Goal: Navigation & Orientation: Find specific page/section

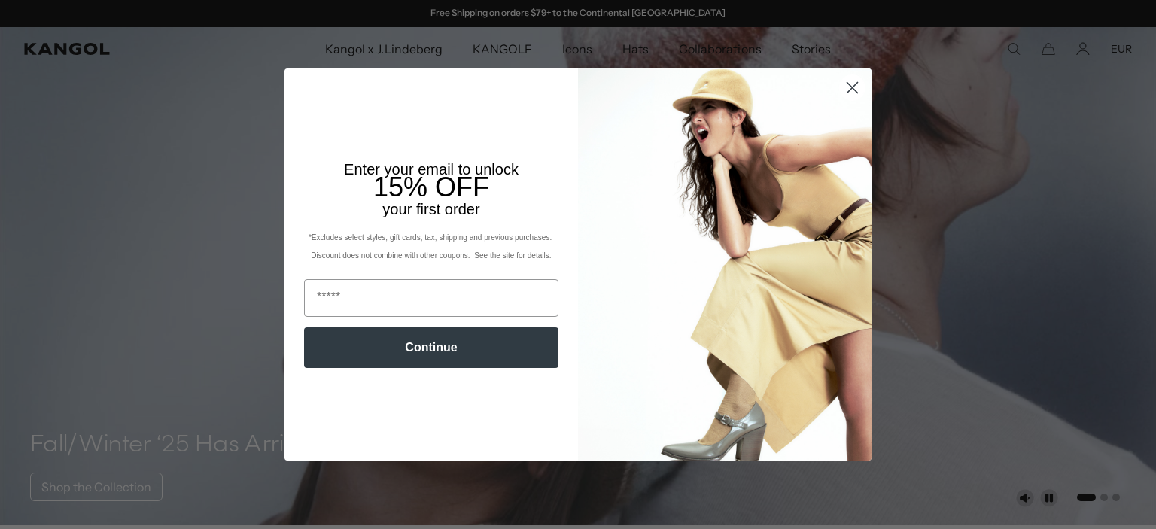
click at [852, 88] on icon "Close dialog" at bounding box center [852, 88] width 11 height 11
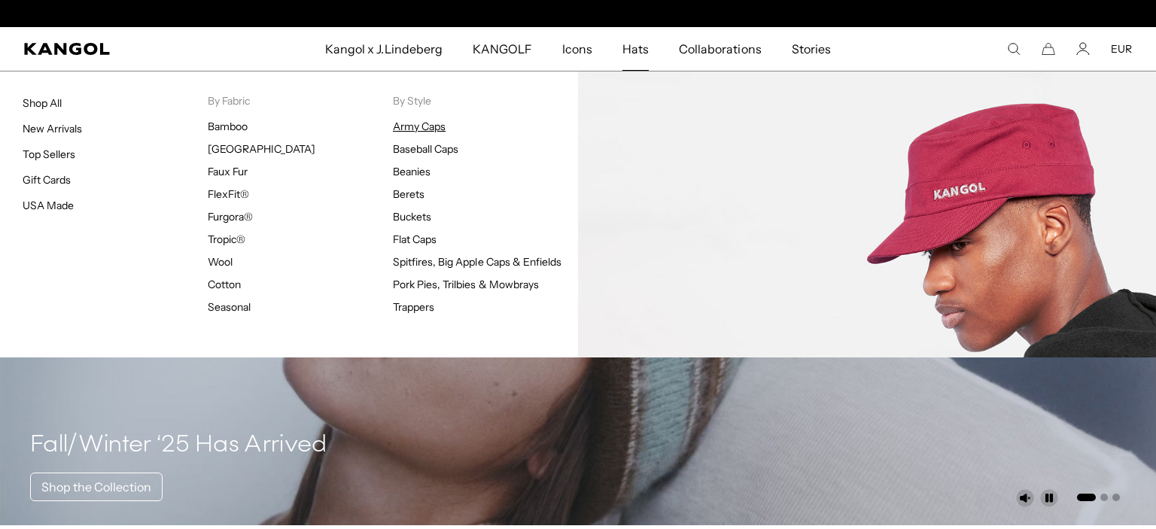
scroll to position [0, 310]
click at [424, 128] on link "Army Caps" at bounding box center [419, 127] width 53 height 14
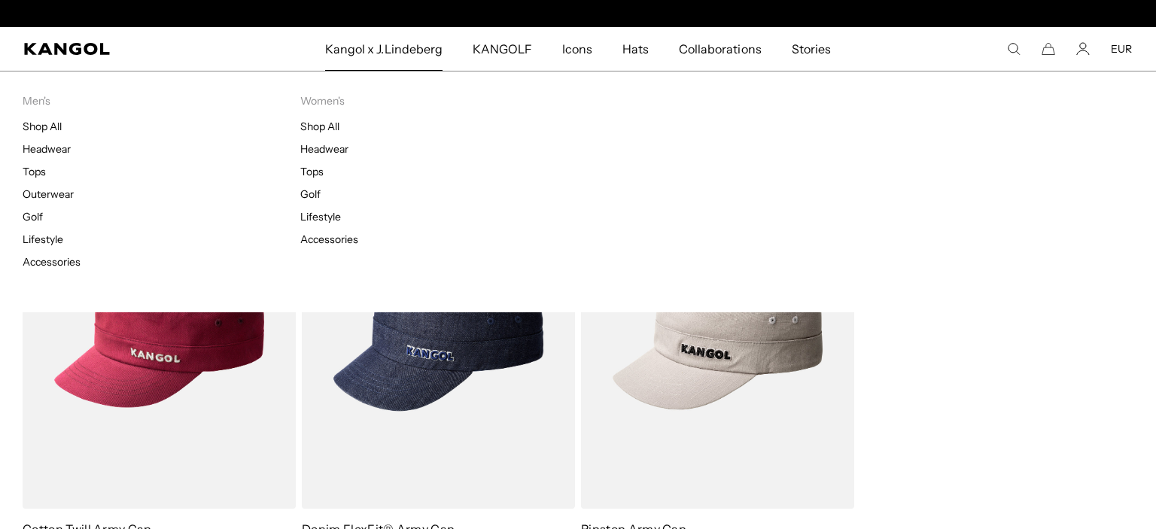
scroll to position [0, 310]
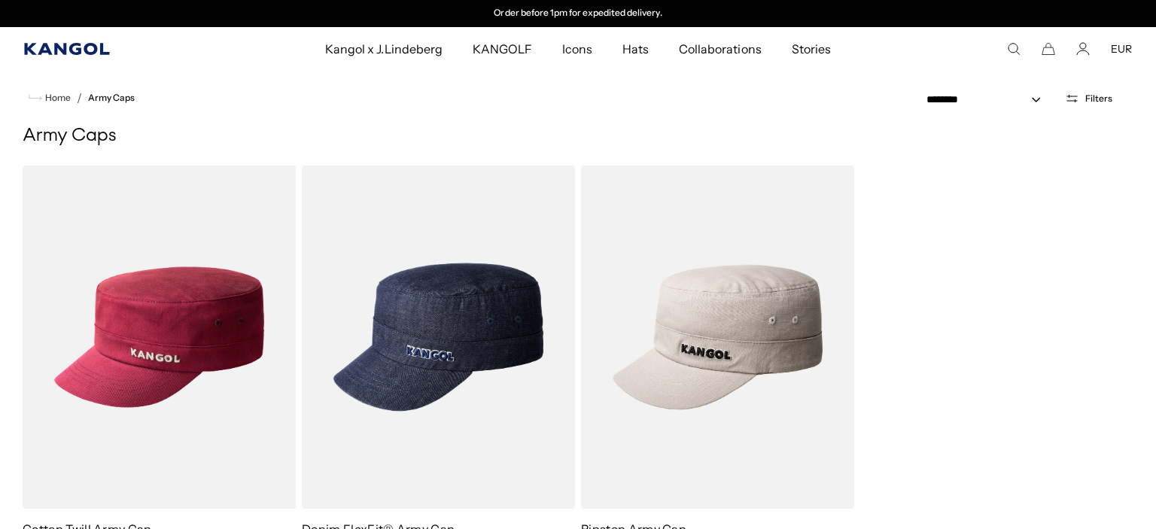
click at [89, 48] on icon "Kangol" at bounding box center [67, 49] width 87 height 12
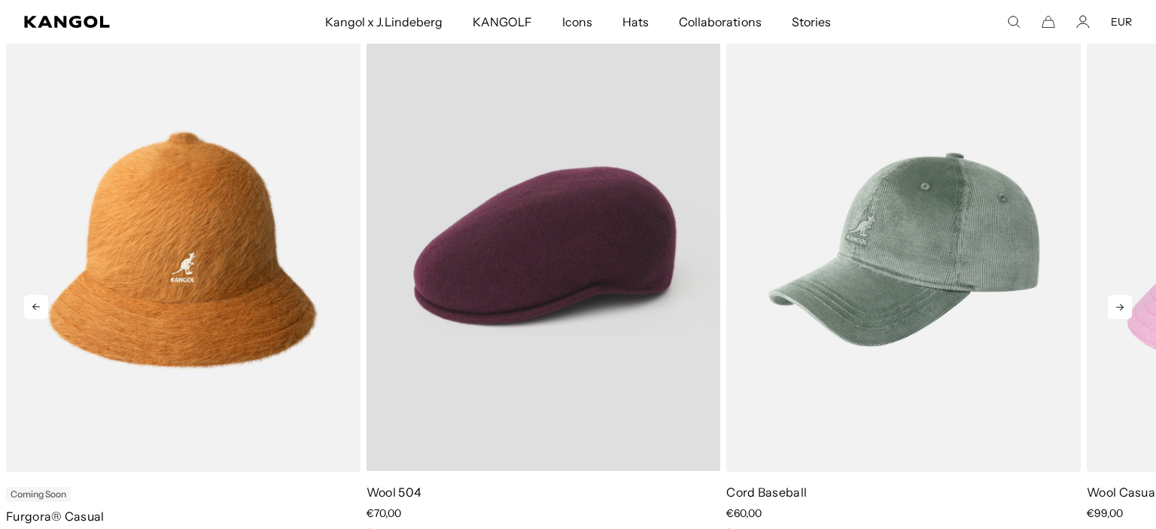
scroll to position [635, 0]
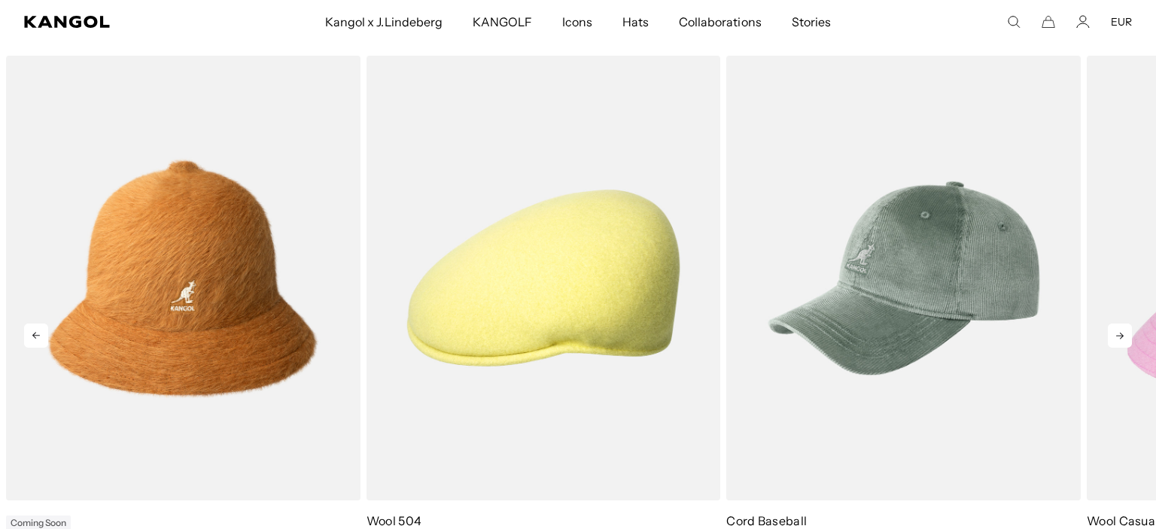
click at [1122, 331] on icon at bounding box center [1120, 336] width 24 height 24
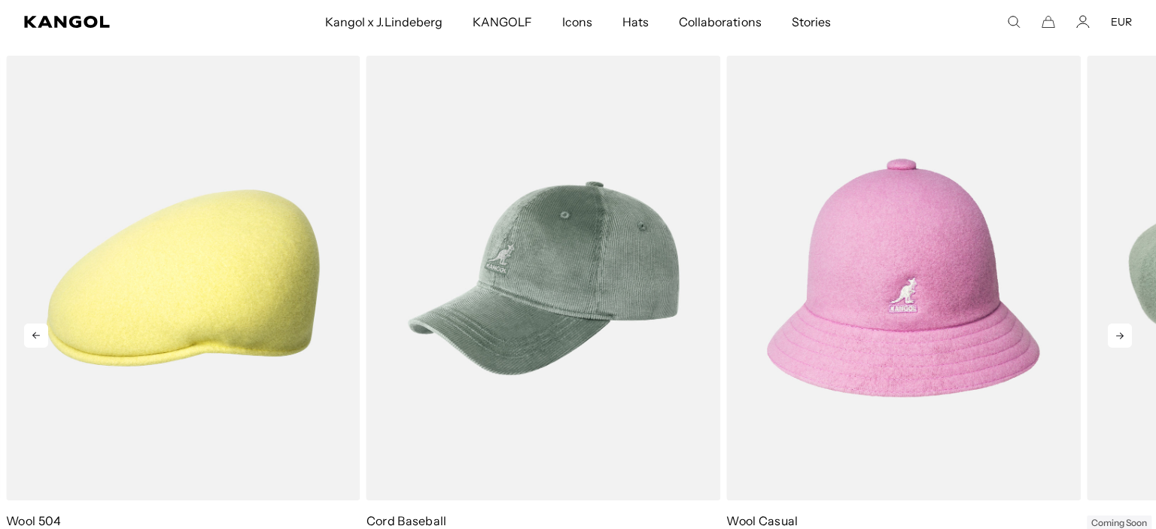
scroll to position [0, 310]
click at [1122, 331] on icon at bounding box center [1120, 336] width 24 height 24
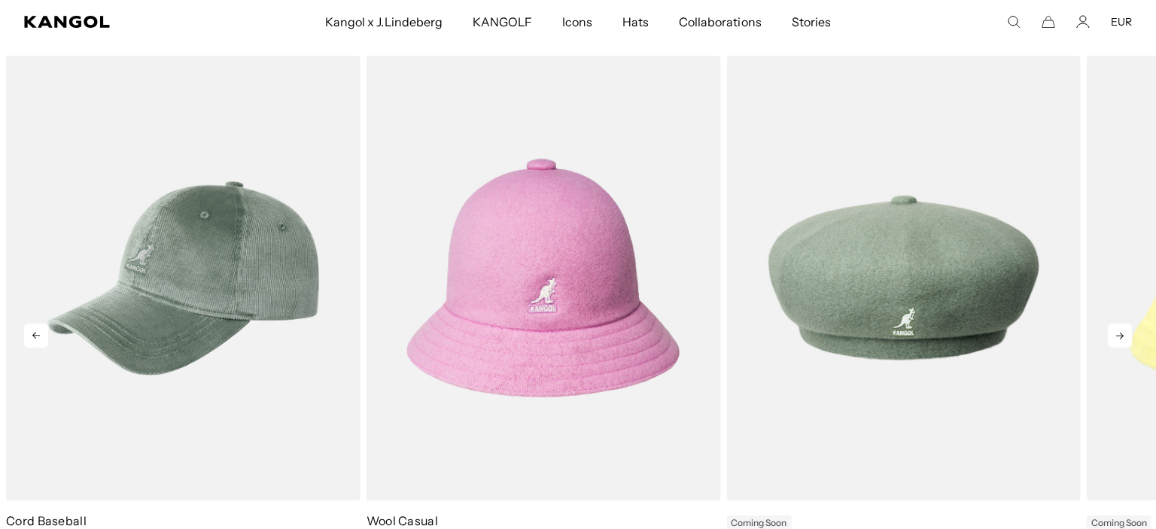
click at [1122, 331] on icon at bounding box center [1120, 336] width 24 height 24
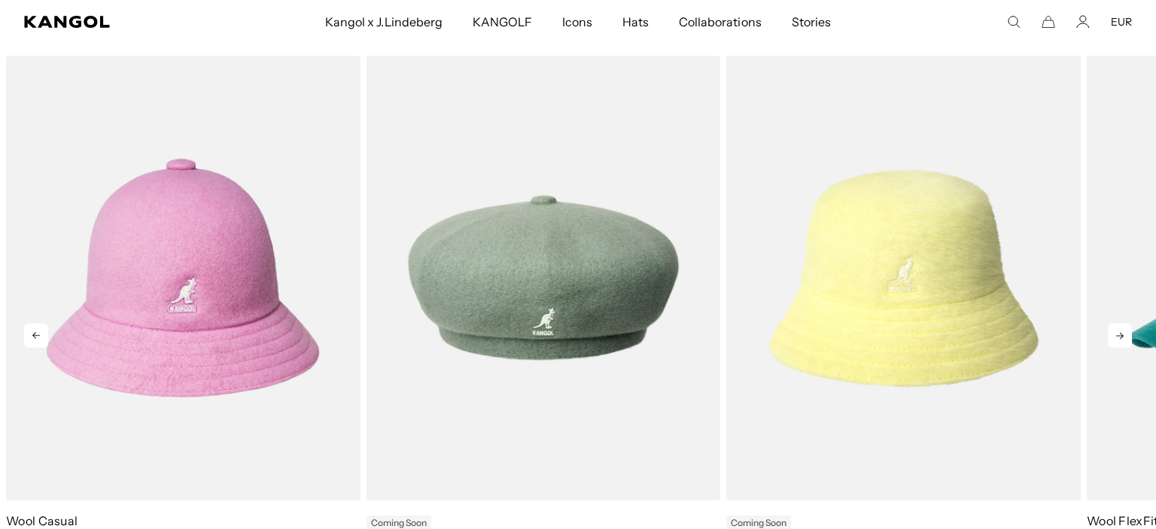
click at [1122, 331] on icon at bounding box center [1120, 336] width 24 height 24
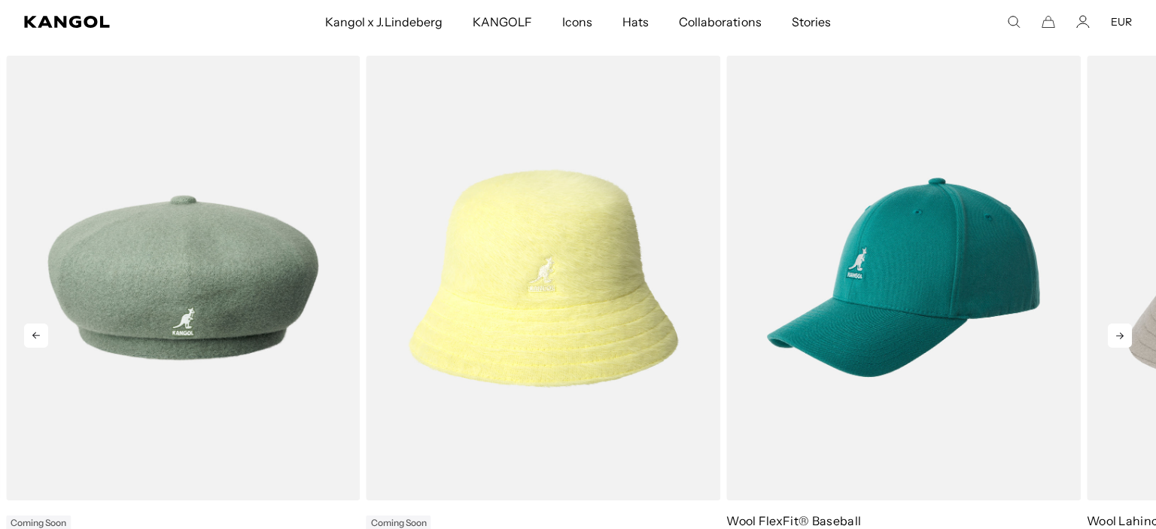
click at [1122, 331] on icon at bounding box center [1120, 336] width 24 height 24
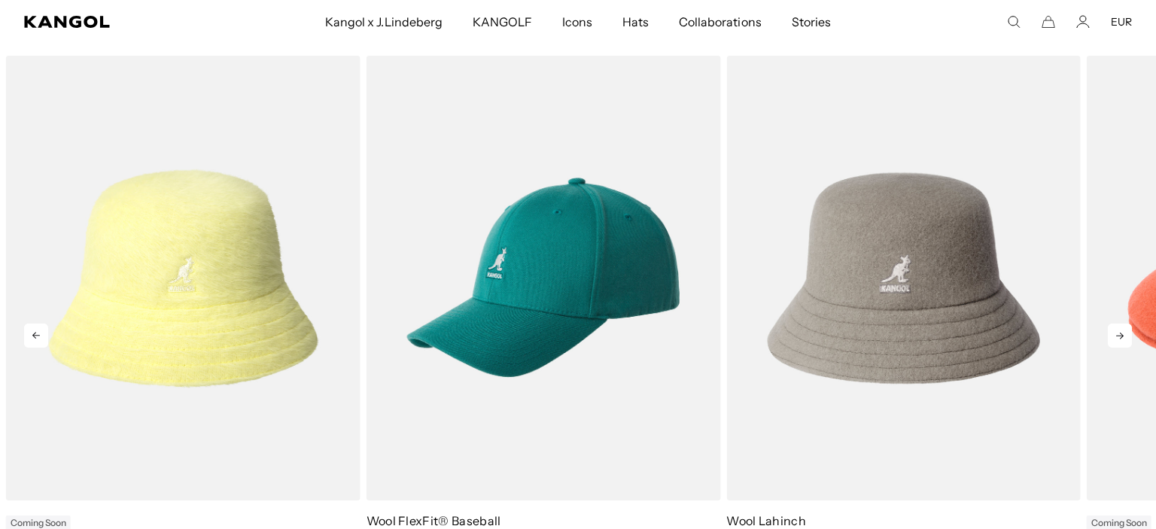
click at [1122, 331] on icon at bounding box center [1120, 336] width 24 height 24
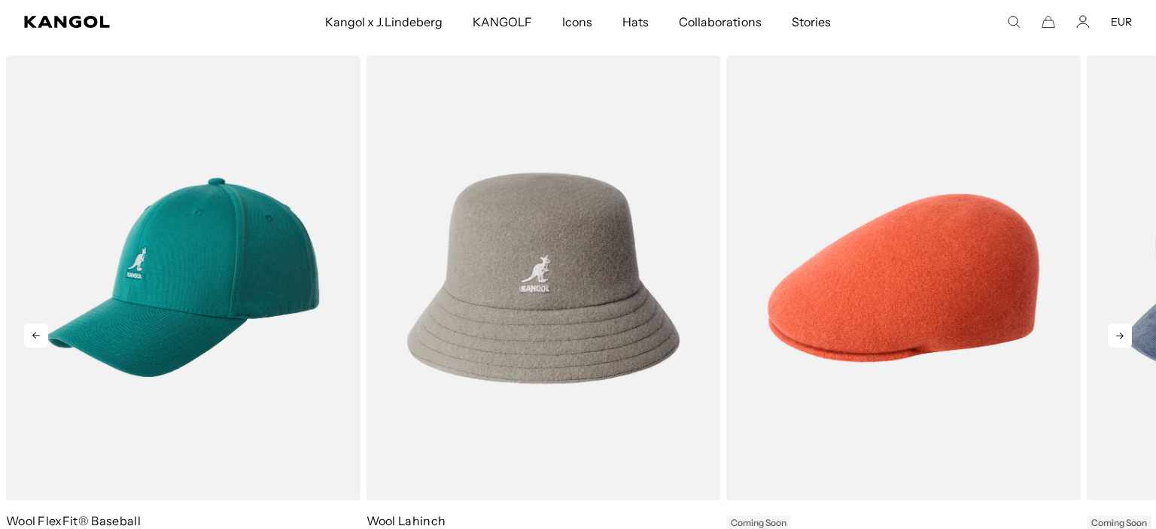
scroll to position [0, 0]
click at [1122, 331] on icon at bounding box center [1120, 336] width 24 height 24
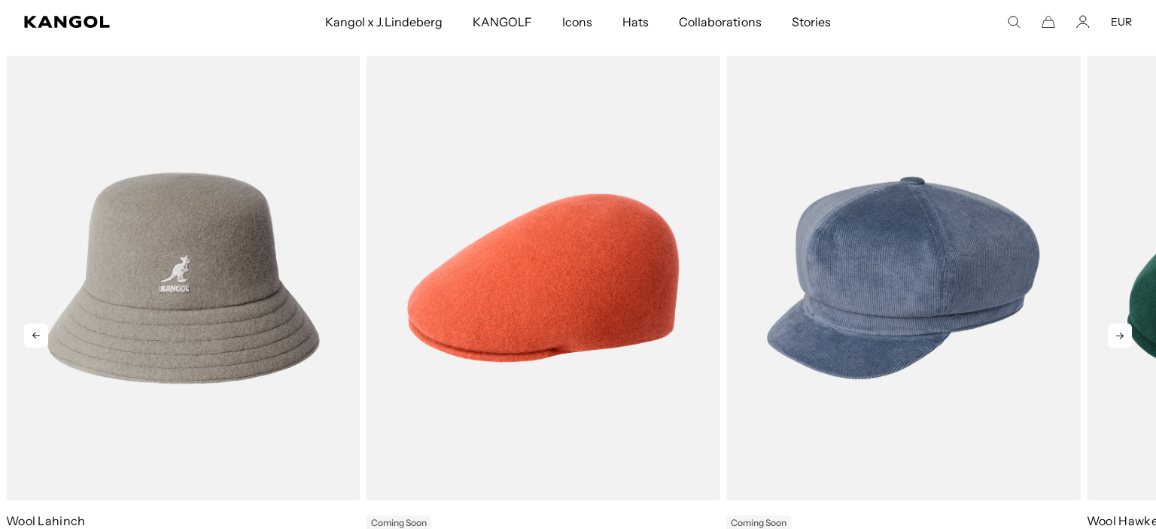
click at [1122, 331] on icon at bounding box center [1120, 336] width 24 height 24
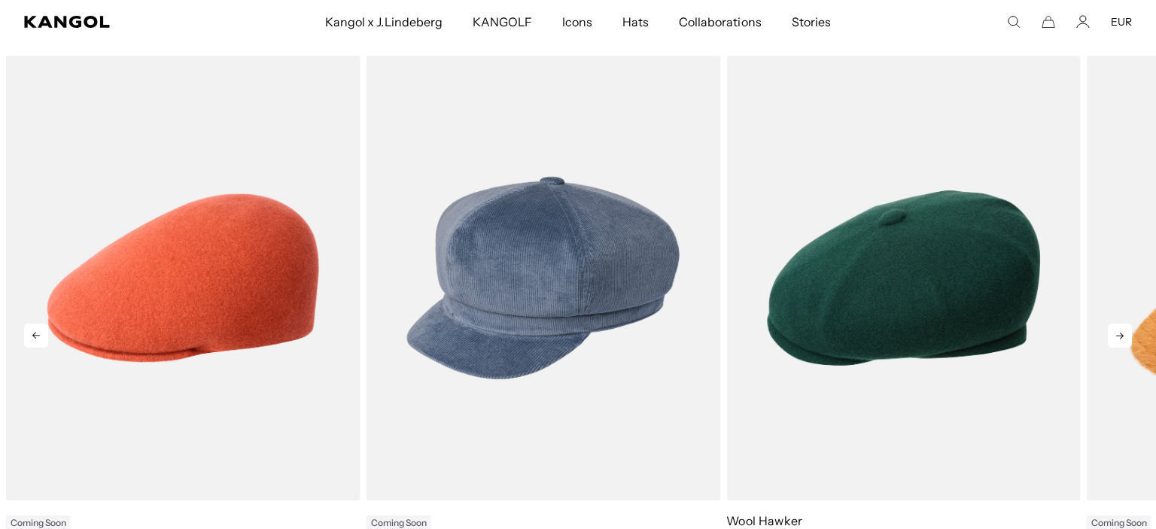
click at [1122, 331] on icon at bounding box center [1120, 336] width 24 height 24
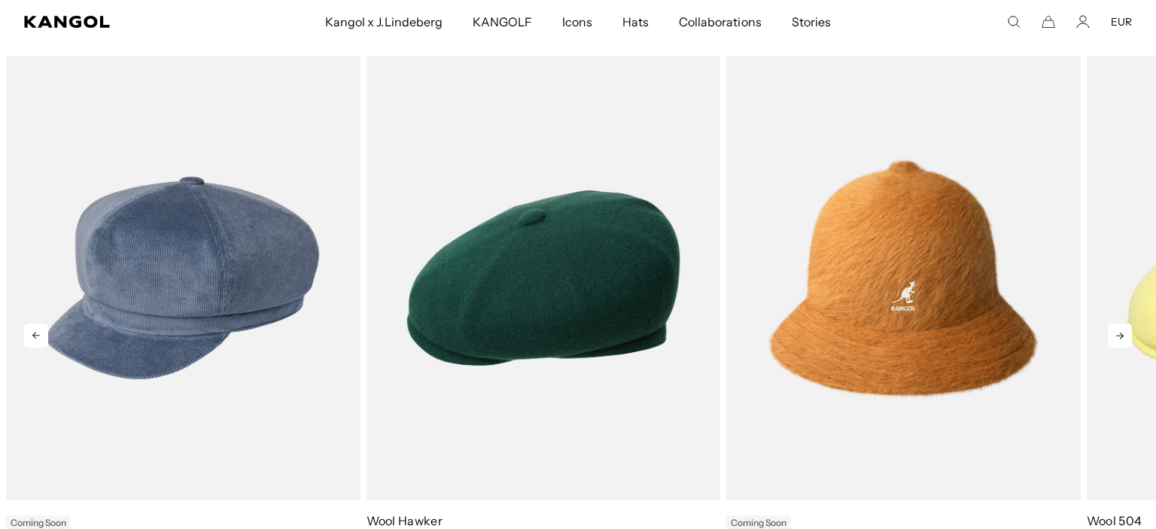
click at [1122, 331] on icon at bounding box center [1120, 336] width 24 height 24
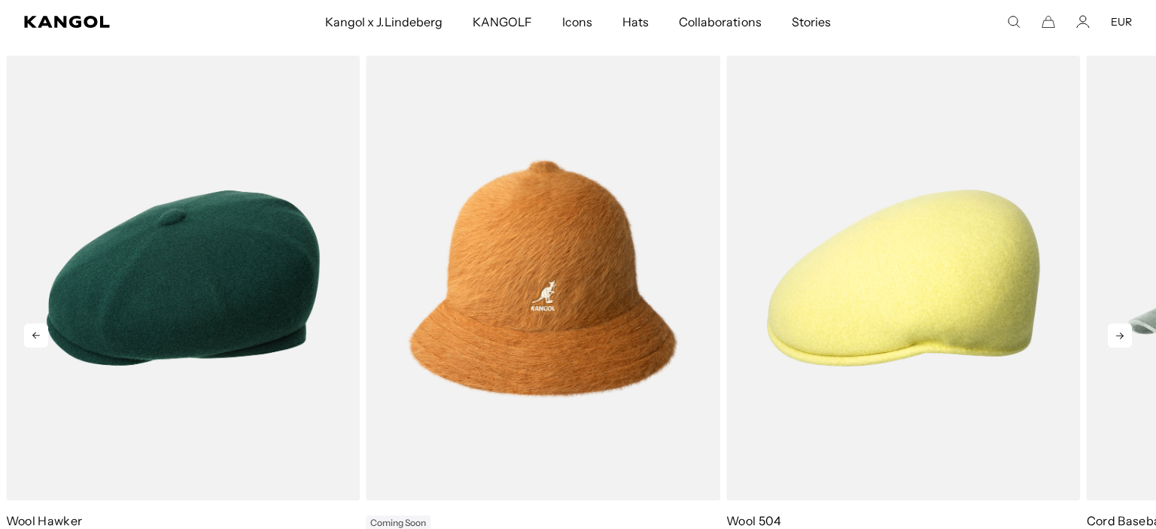
click at [1122, 331] on icon at bounding box center [1120, 336] width 24 height 24
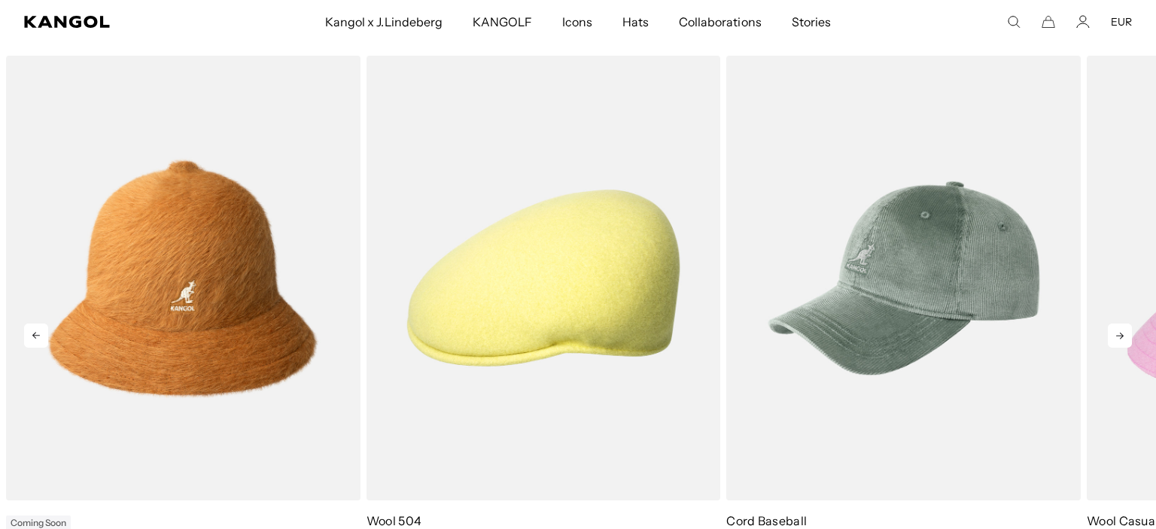
scroll to position [0, 310]
click at [1122, 331] on icon at bounding box center [1120, 336] width 24 height 24
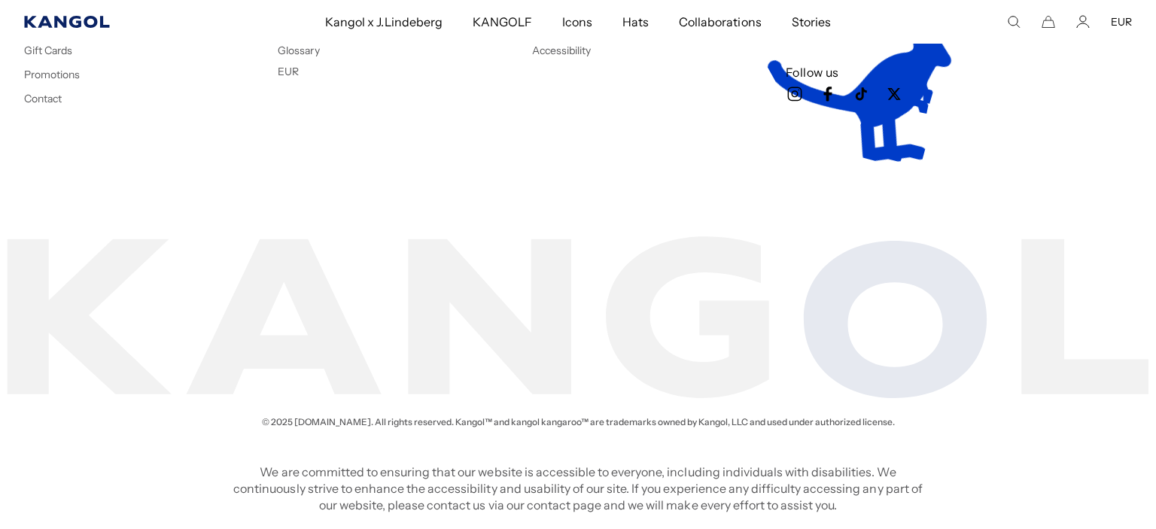
click at [65, 23] on icon "Kangol" at bounding box center [66, 22] width 85 height 12
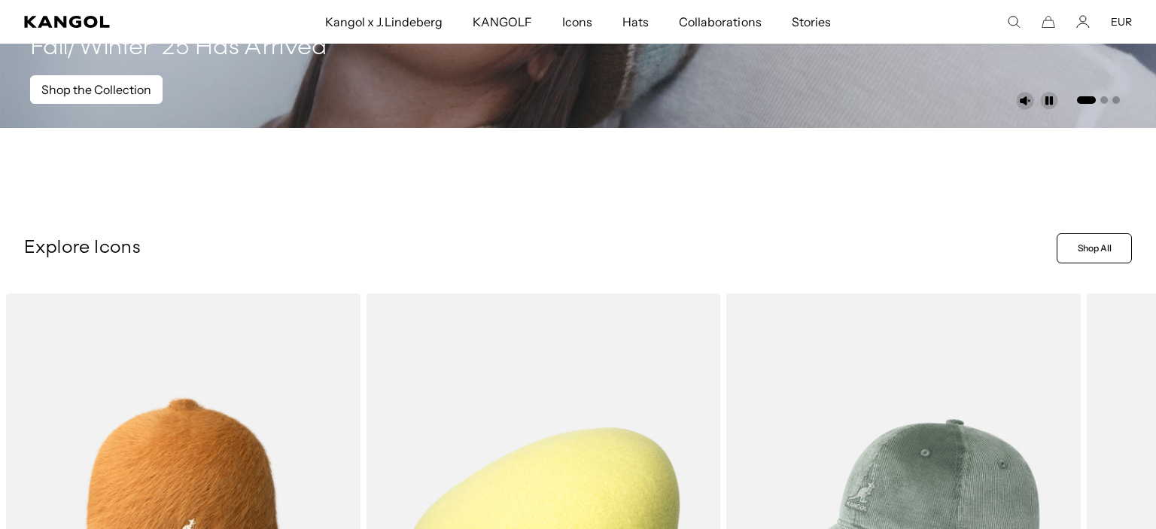
scroll to position [397, 0]
click at [75, 96] on link "Shop the Collection" at bounding box center [96, 89] width 132 height 29
